Goal: Information Seeking & Learning: Check status

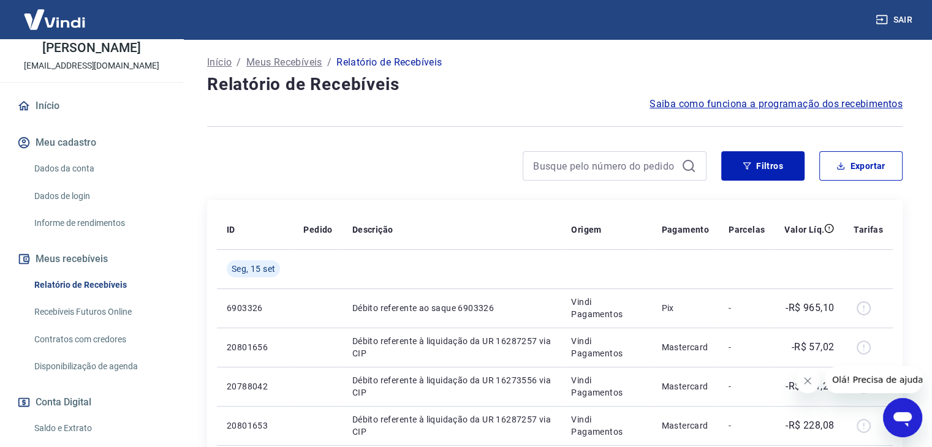
scroll to position [123, 0]
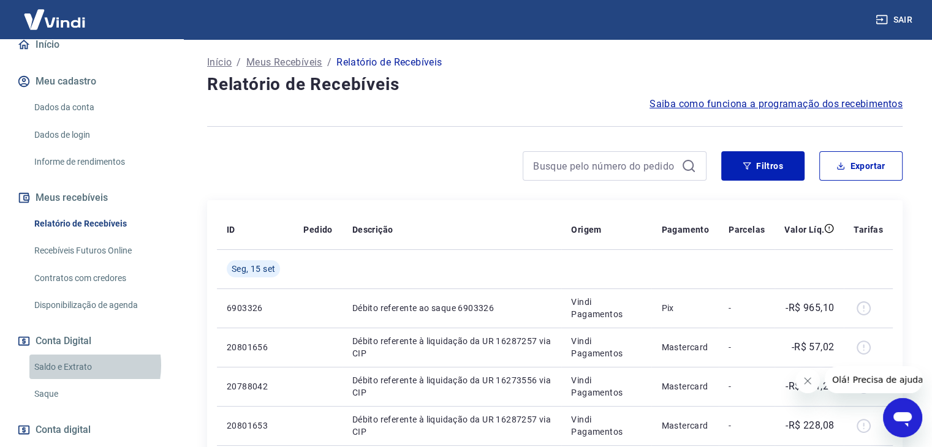
click at [72, 378] on link "Saldo e Extrato" at bounding box center [98, 367] width 139 height 25
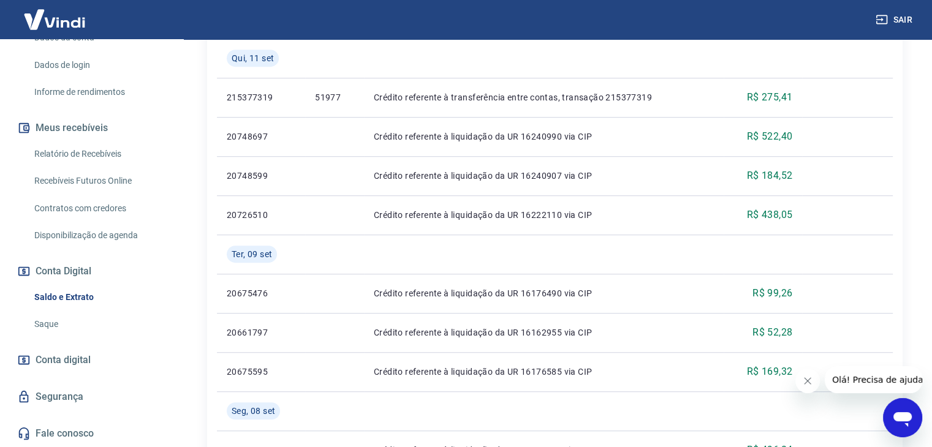
scroll to position [797, 0]
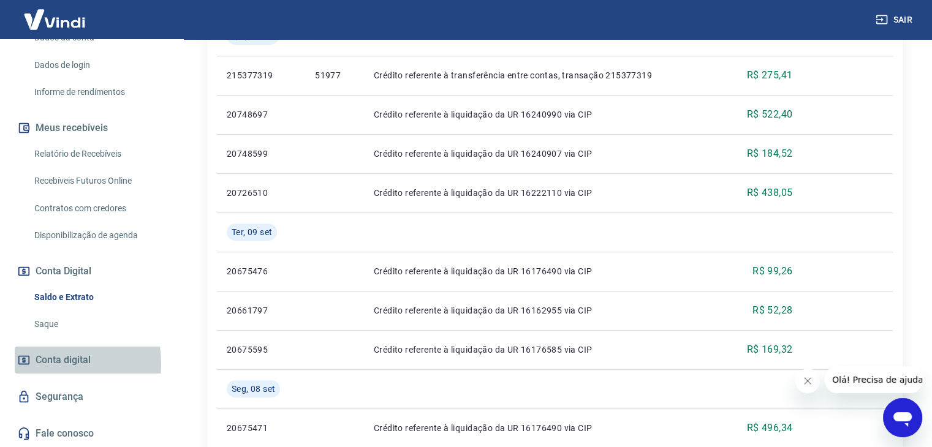
click at [39, 365] on span "Conta digital" at bounding box center [63, 360] width 55 height 17
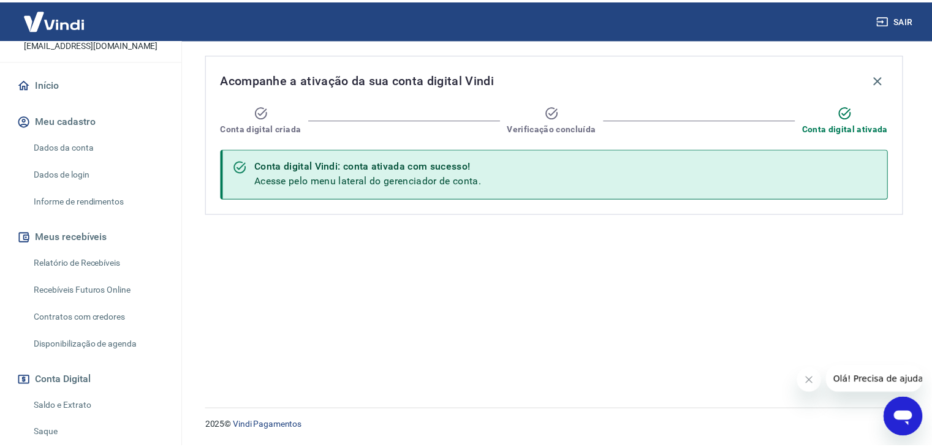
scroll to position [143, 0]
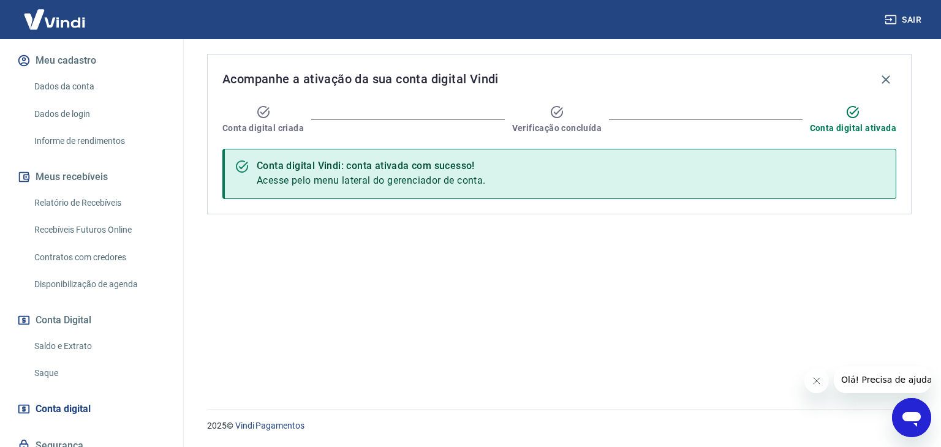
click at [75, 356] on link "Saldo e Extrato" at bounding box center [98, 346] width 139 height 25
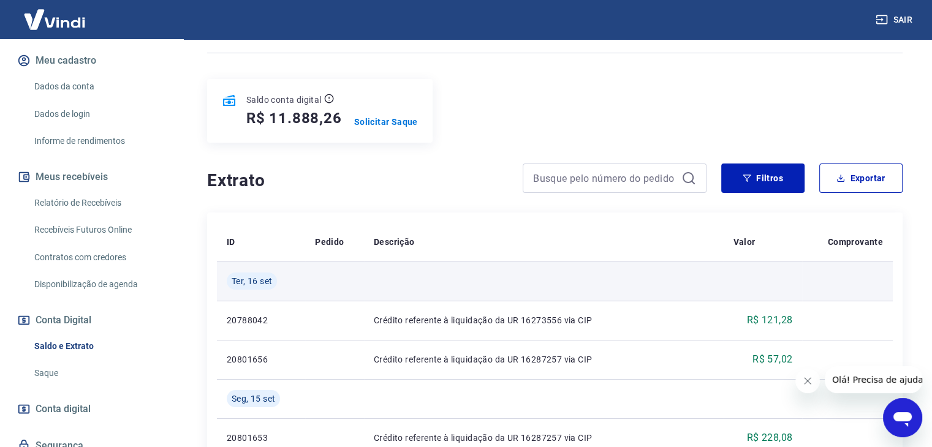
scroll to position [123, 0]
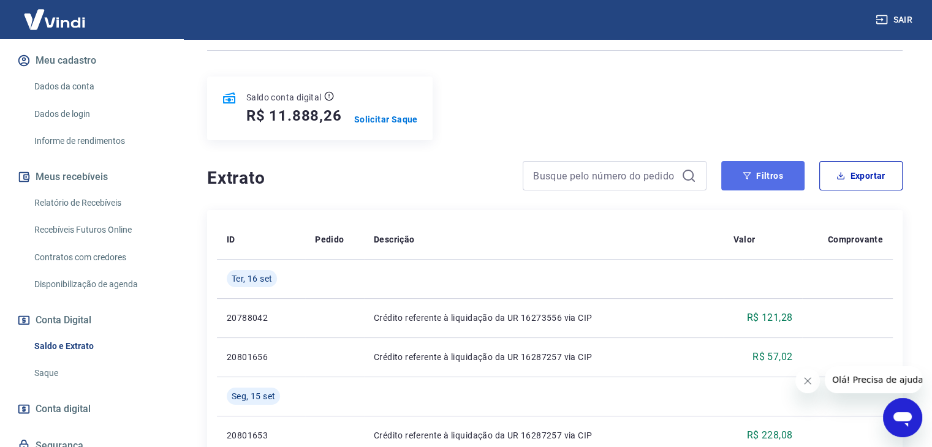
click at [772, 172] on button "Filtros" at bounding box center [762, 175] width 83 height 29
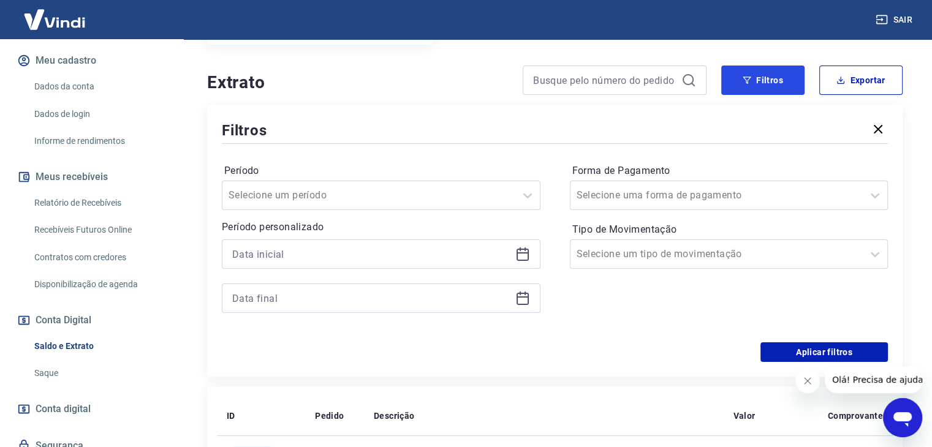
scroll to position [245, 0]
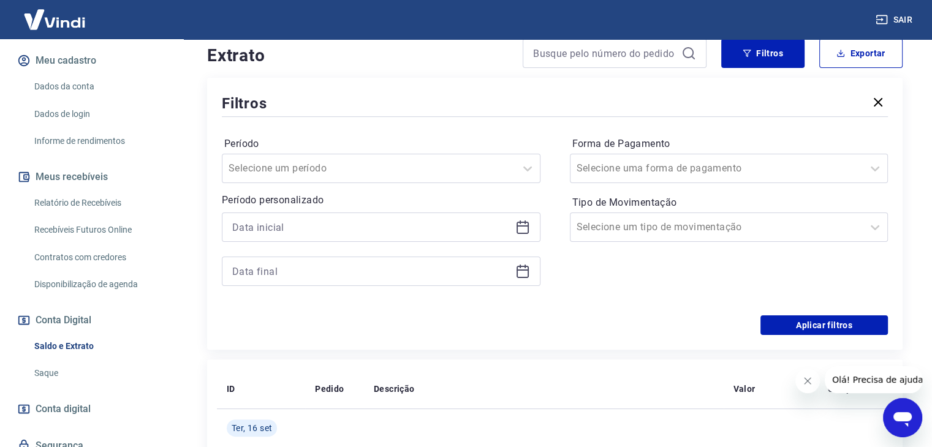
click at [515, 220] on div at bounding box center [381, 227] width 319 height 29
click at [516, 226] on icon at bounding box center [522, 227] width 15 height 15
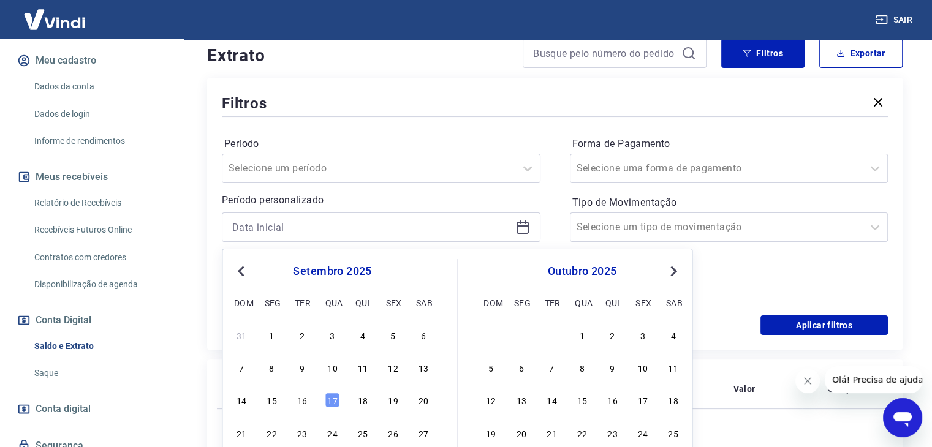
click at [242, 268] on span "Previous Month" at bounding box center [242, 271] width 0 height 14
click at [390, 332] on div "1" at bounding box center [393, 335] width 15 height 15
type input "01/08/2025"
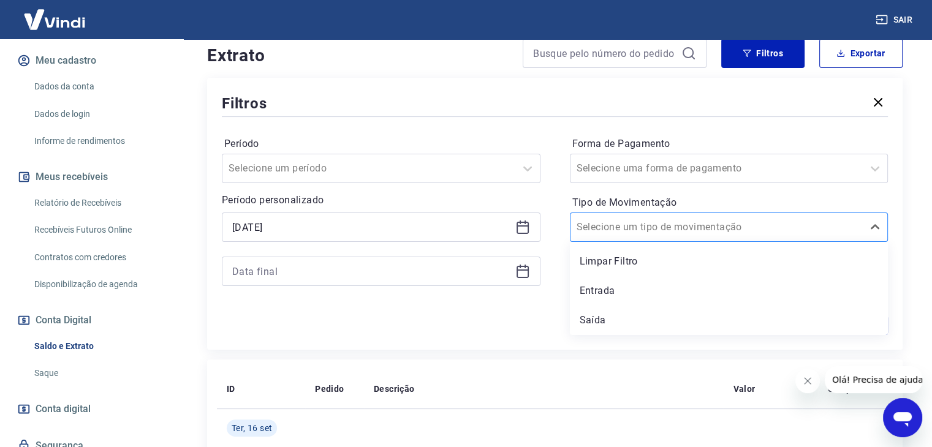
click at [643, 236] on div at bounding box center [717, 227] width 281 height 17
click at [525, 264] on div at bounding box center [381, 271] width 319 height 29
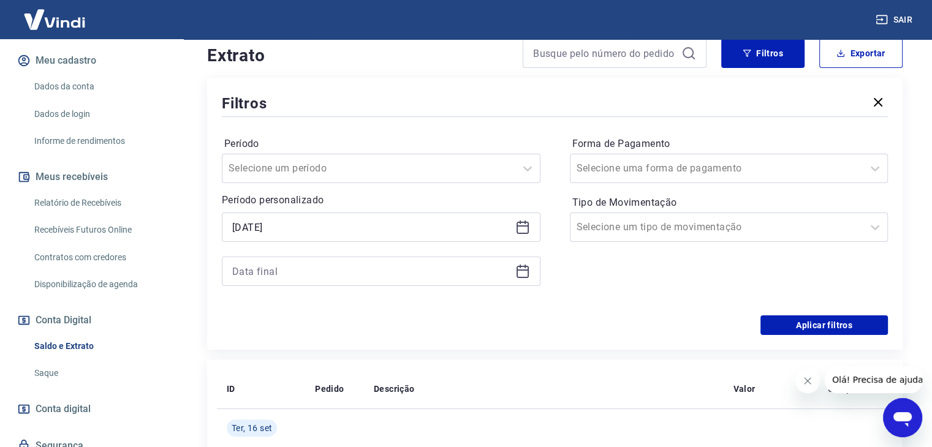
click at [519, 273] on icon at bounding box center [522, 271] width 15 height 15
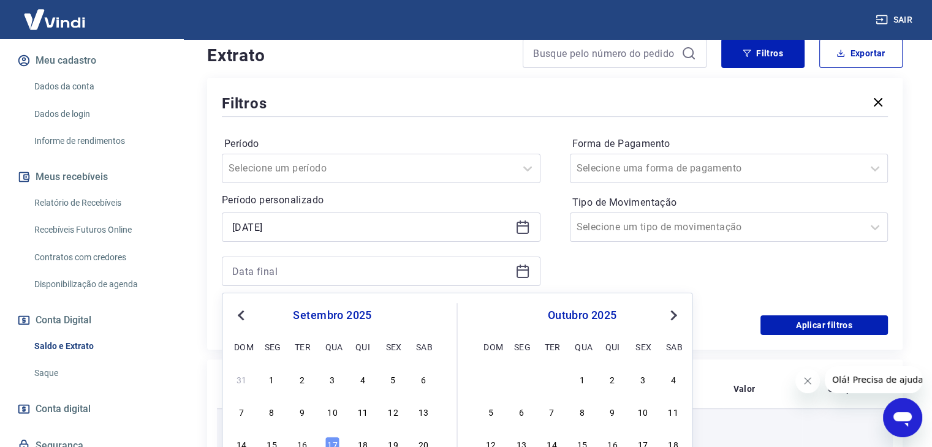
click at [306, 444] on div "16" at bounding box center [302, 444] width 15 height 15
type input "16/09/2025"
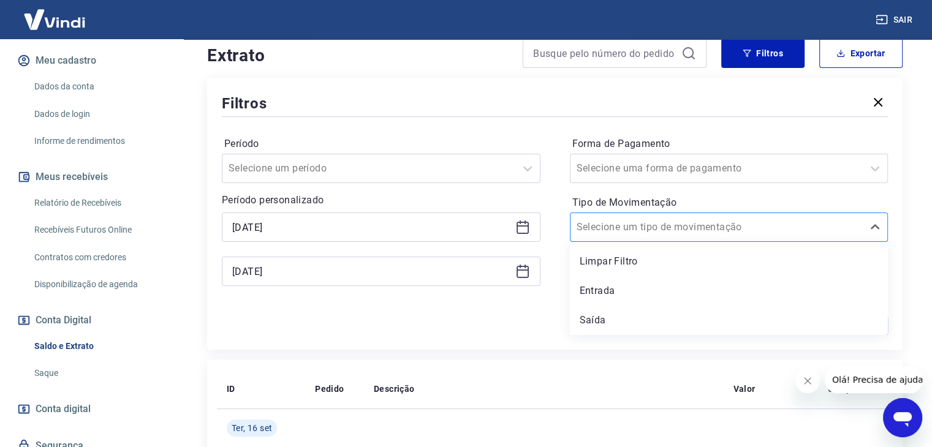
click at [684, 221] on input "Tipo de Movimentação" at bounding box center [639, 227] width 124 height 15
click at [640, 308] on div "Limpar Filtro Entrada Saída" at bounding box center [729, 288] width 319 height 93
click at [641, 317] on div "Saída" at bounding box center [729, 320] width 319 height 25
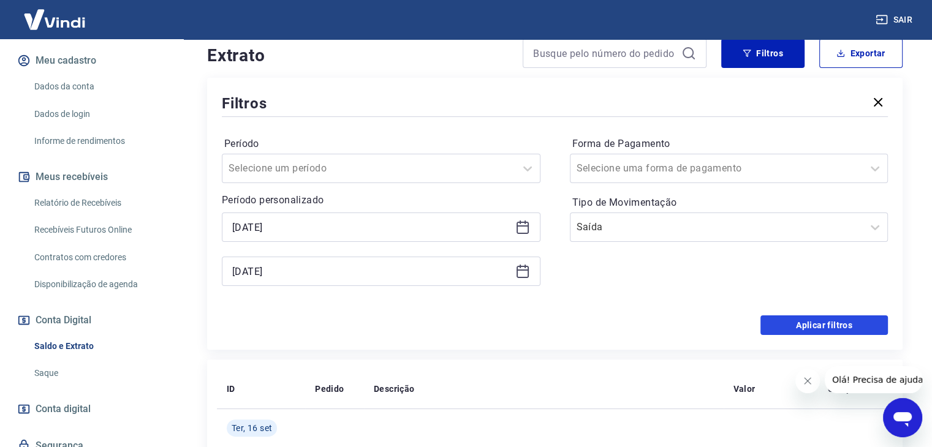
click at [849, 322] on button "Aplicar filtros" at bounding box center [824, 326] width 127 height 20
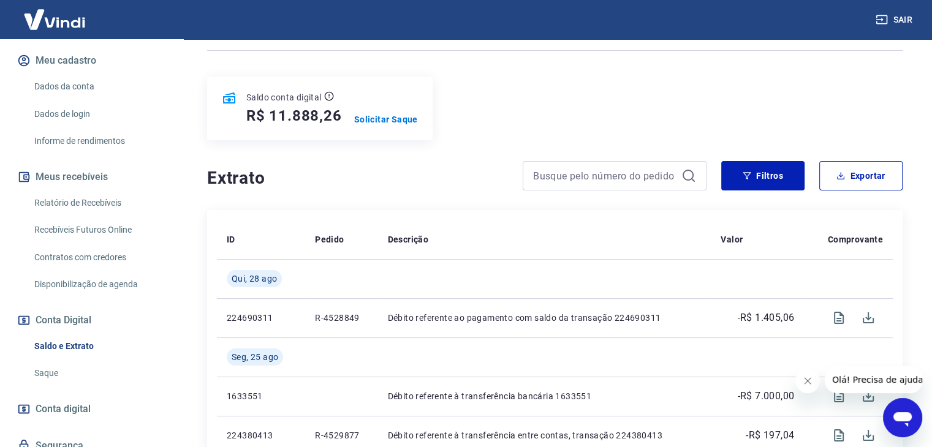
scroll to position [184, 0]
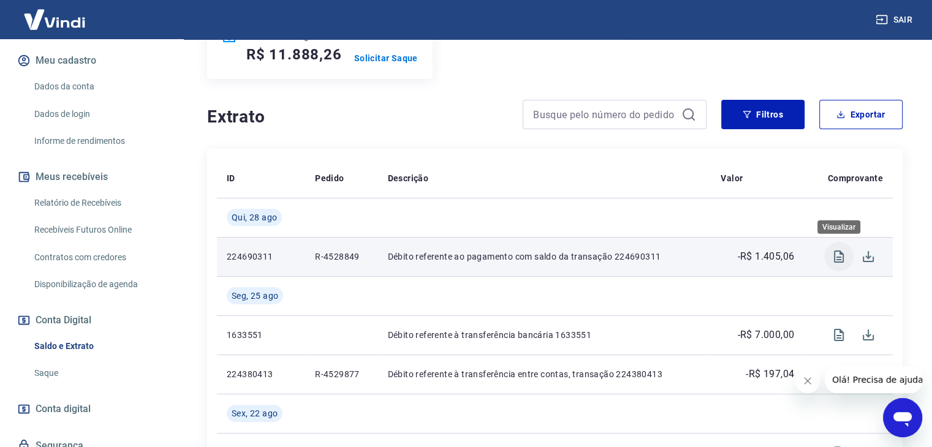
click at [840, 253] on icon "Visualizar" at bounding box center [839, 257] width 10 height 12
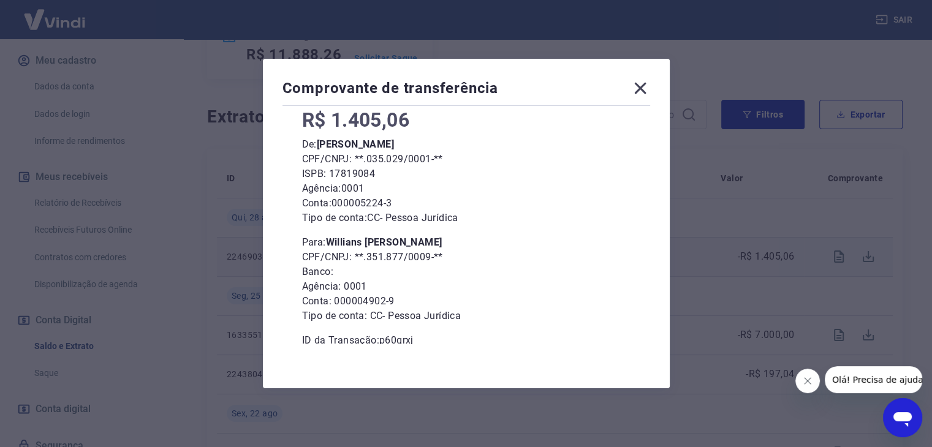
scroll to position [92, 0]
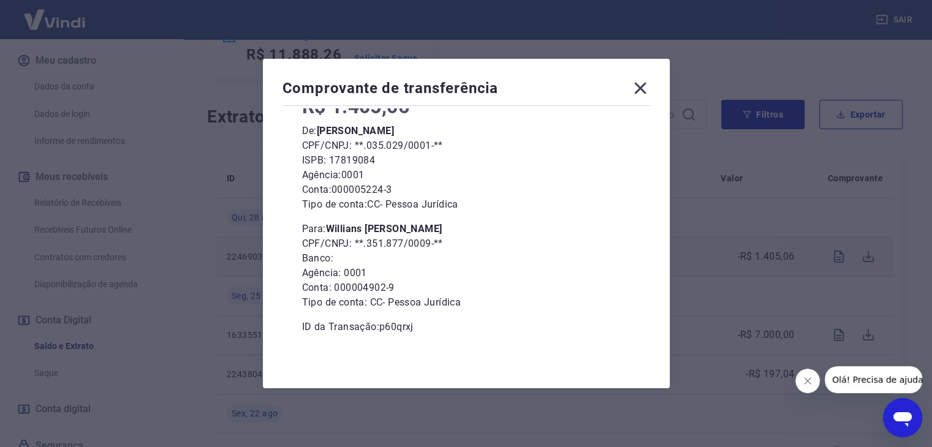
click at [648, 86] on icon at bounding box center [641, 88] width 20 height 20
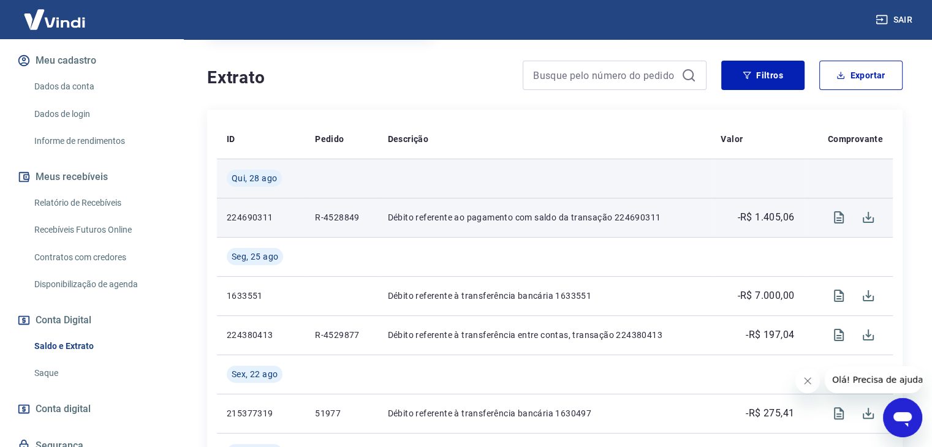
scroll to position [306, 0]
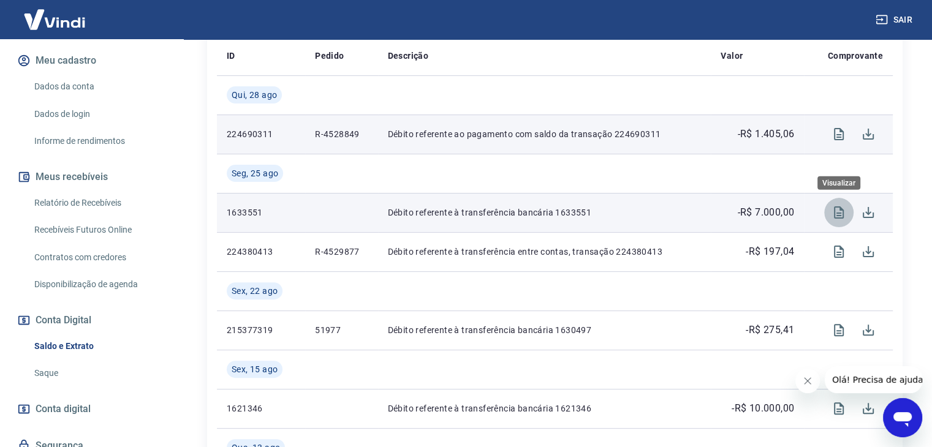
click at [843, 209] on icon "Visualizar" at bounding box center [839, 212] width 15 height 15
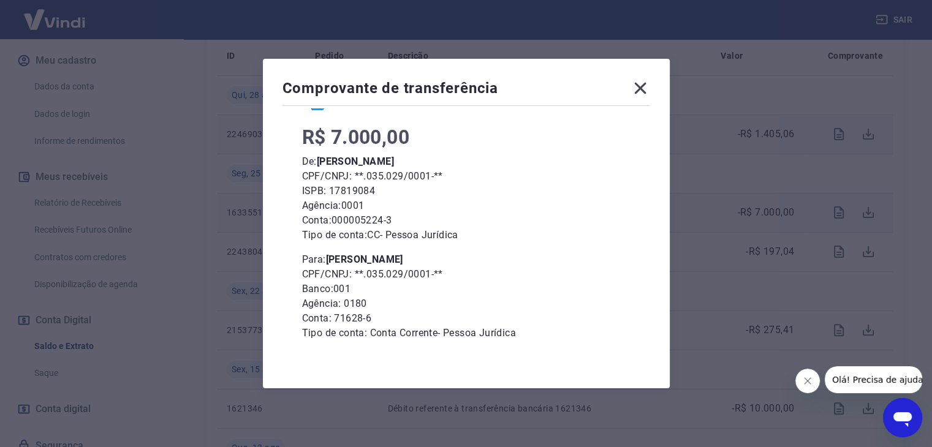
scroll to position [92, 0]
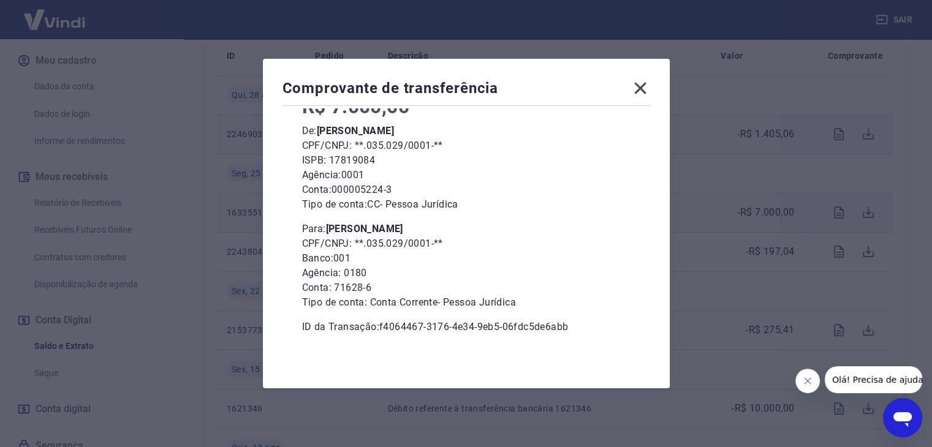
click at [645, 91] on icon at bounding box center [641, 88] width 20 height 20
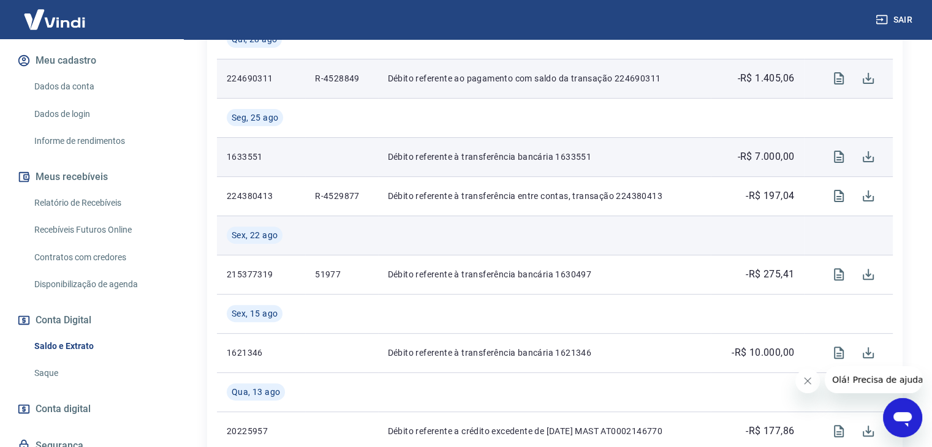
scroll to position [429, 0]
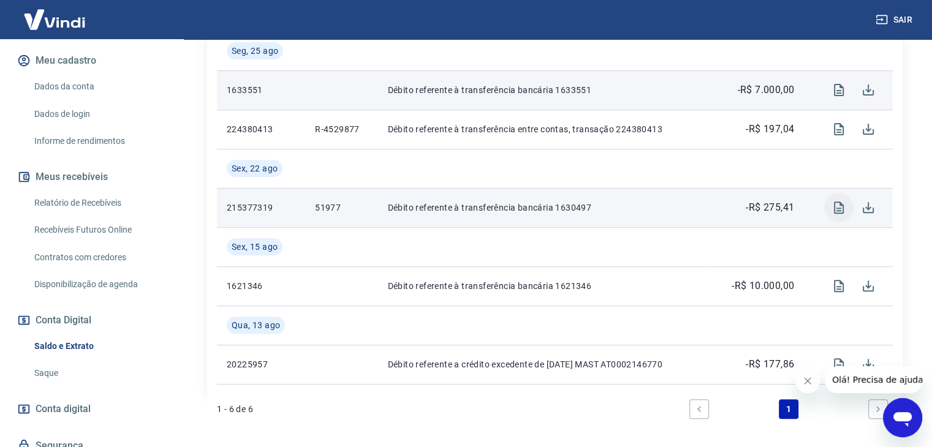
click at [834, 205] on icon "Visualizar" at bounding box center [839, 208] width 10 height 12
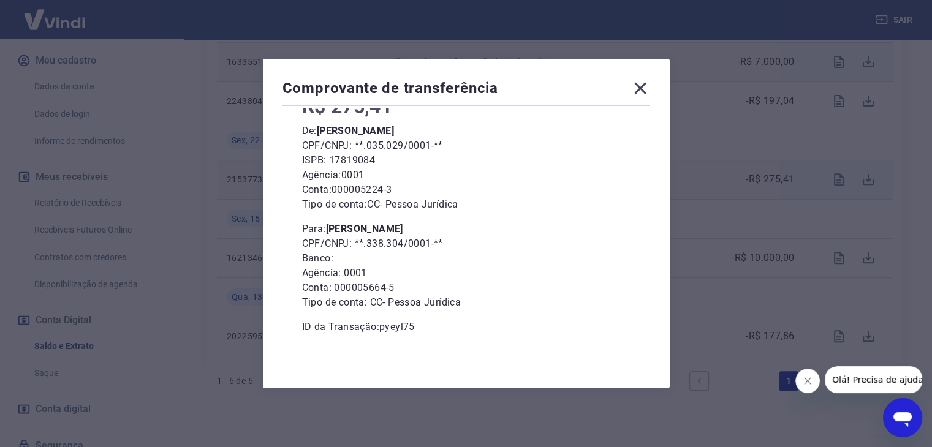
scroll to position [483, 0]
click at [646, 86] on icon at bounding box center [640, 89] width 12 height 12
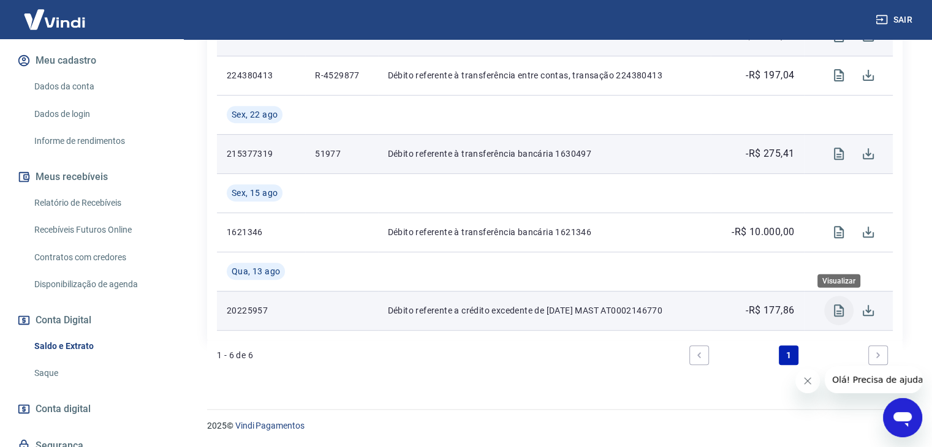
click at [845, 310] on icon "Visualizar" at bounding box center [839, 310] width 15 height 15
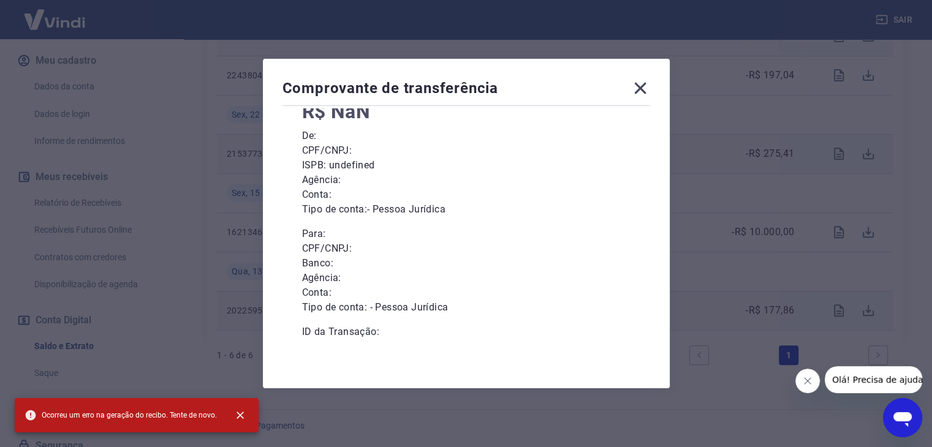
scroll to position [92, 0]
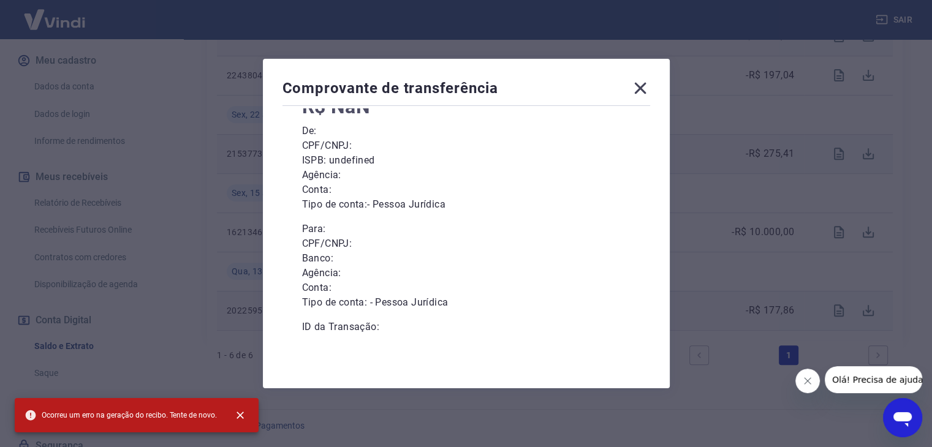
click at [642, 91] on icon at bounding box center [640, 89] width 12 height 12
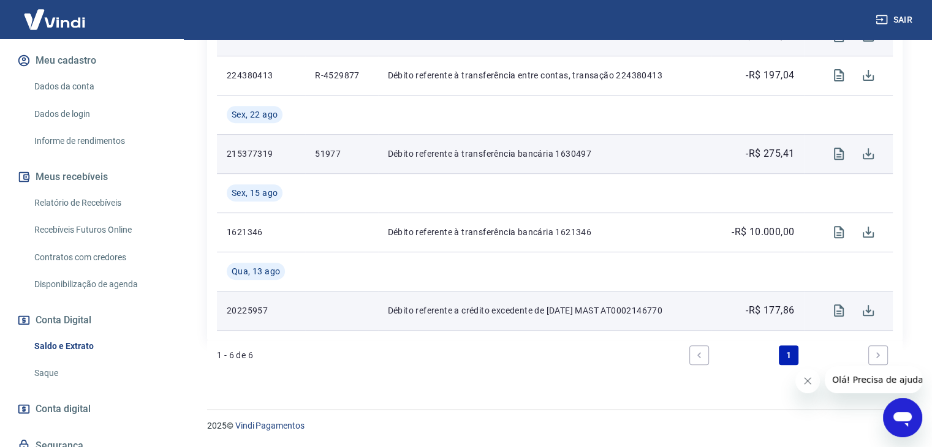
click at [884, 365] on link "Next page" at bounding box center [879, 356] width 20 height 20
click at [879, 351] on icon "Next page" at bounding box center [878, 355] width 9 height 9
click at [812, 376] on icon "Fechar mensagem da empresa" at bounding box center [808, 381] width 10 height 10
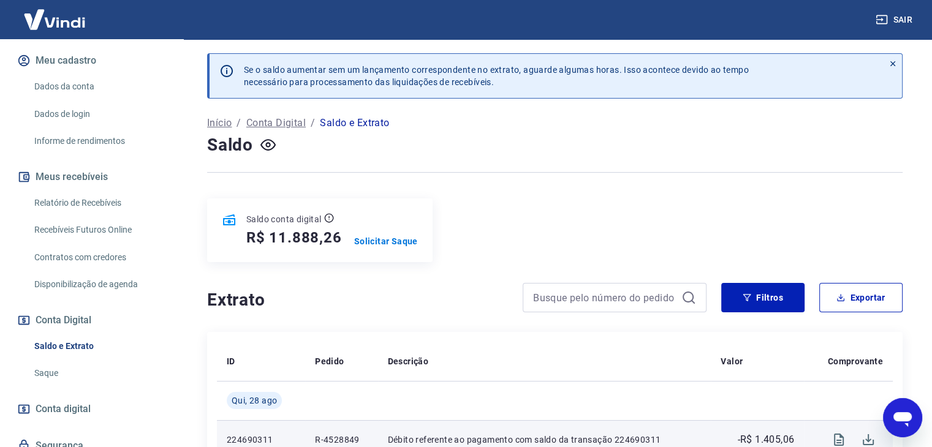
scroll to position [0, 0]
